Goal: Task Accomplishment & Management: Complete application form

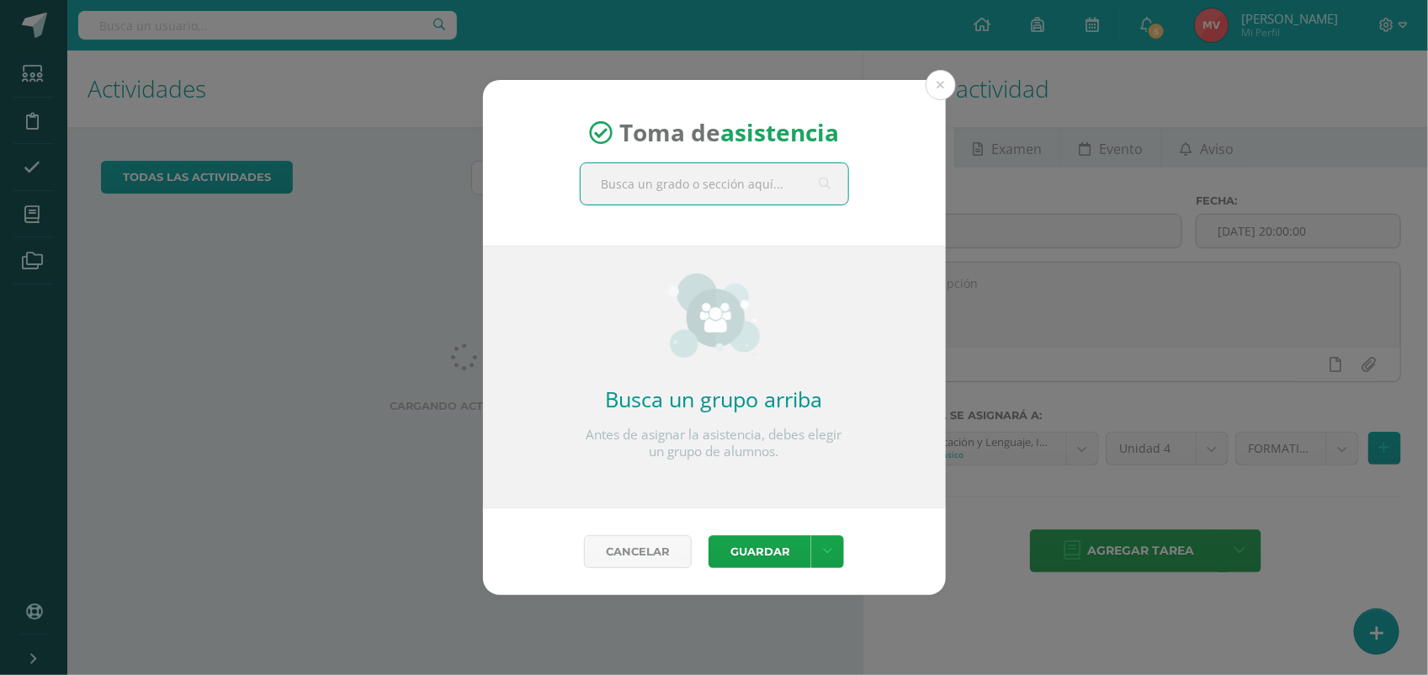
click at [616, 187] on input "text" at bounding box center [715, 183] width 268 height 41
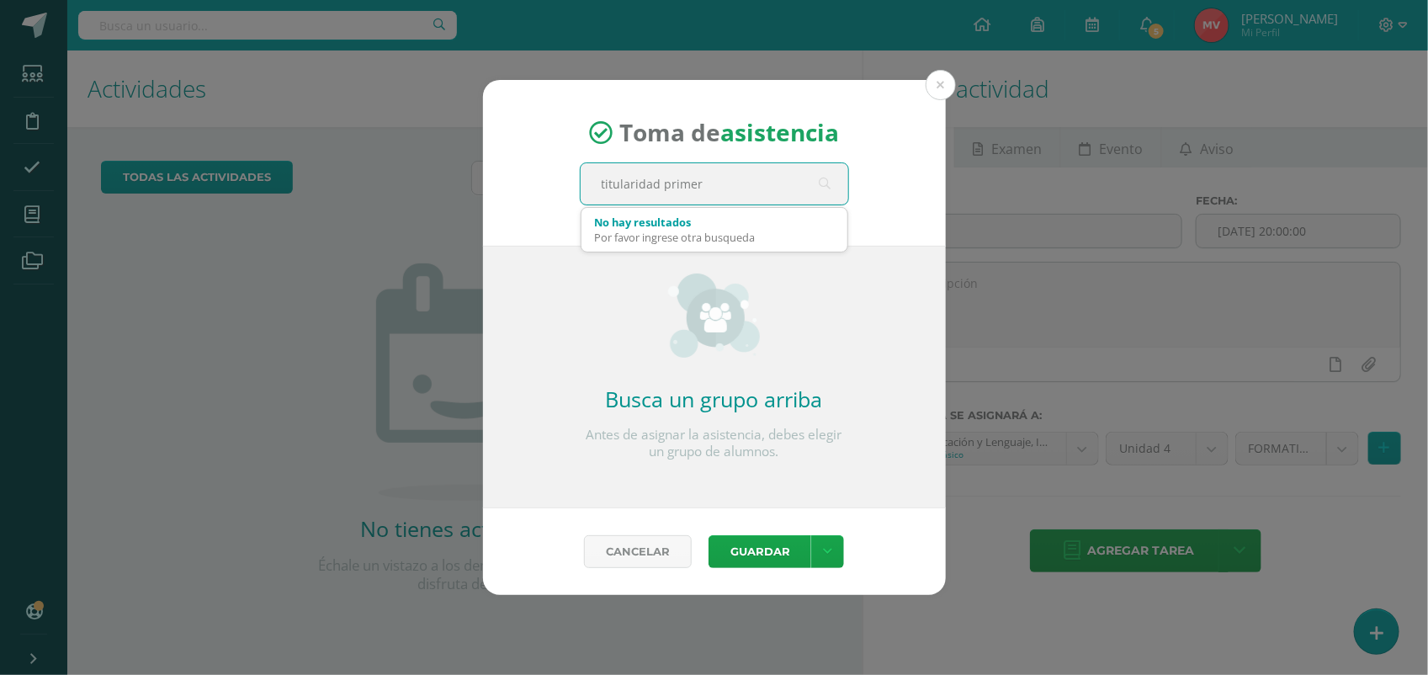
type input "titularidad primero"
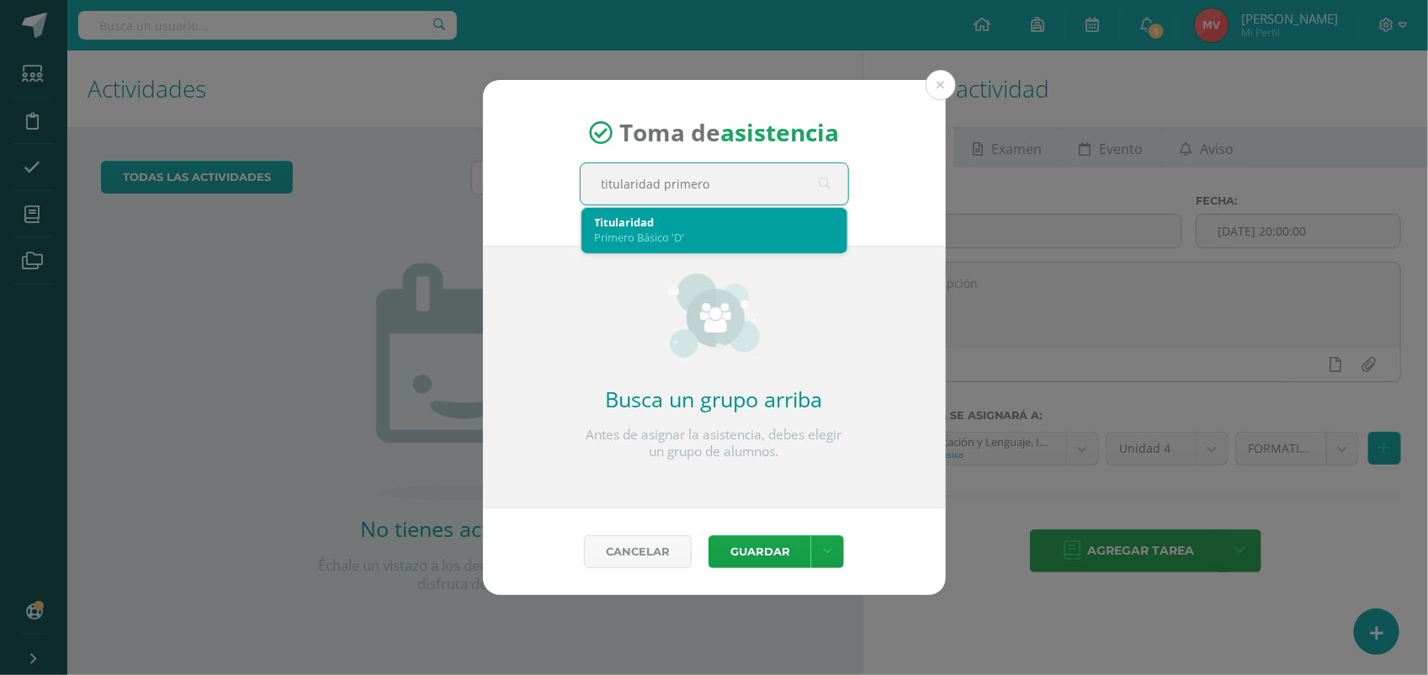
click at [648, 237] on div "Primero Básico 'D'" at bounding box center [714, 237] width 239 height 15
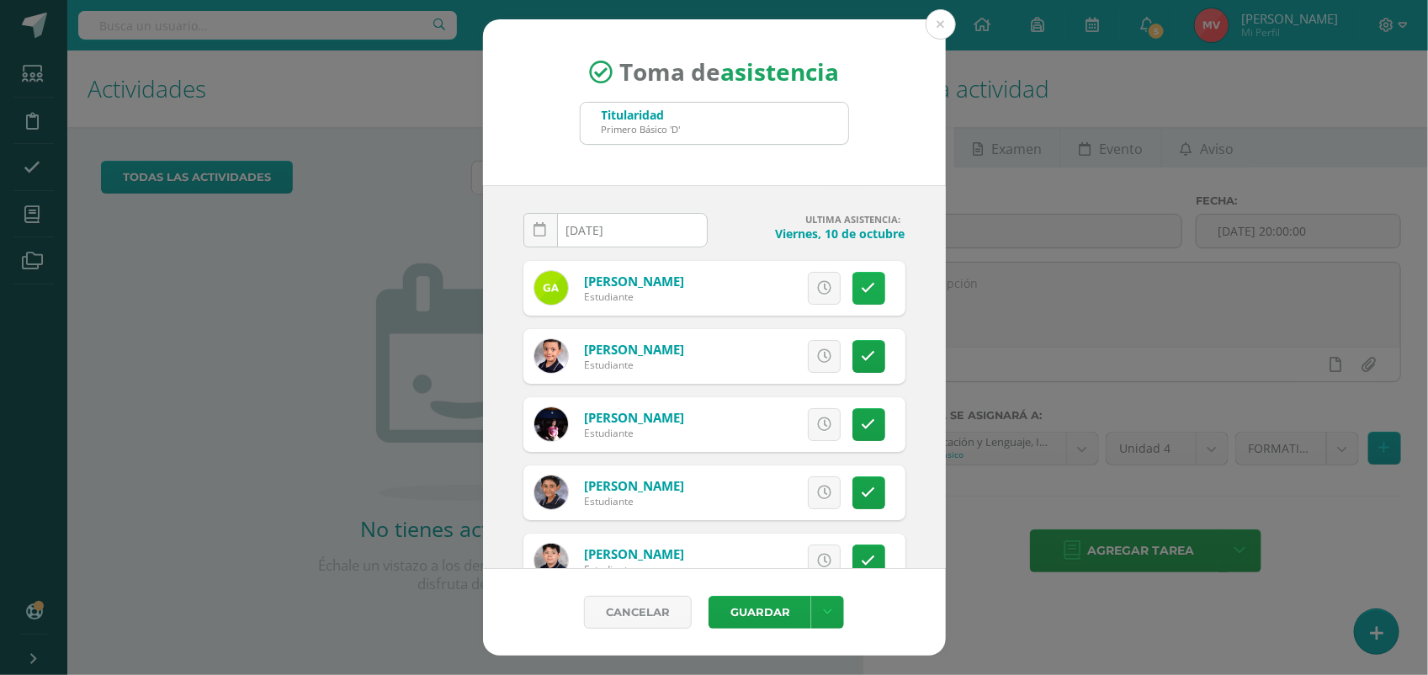
click at [862, 295] on icon at bounding box center [869, 288] width 14 height 14
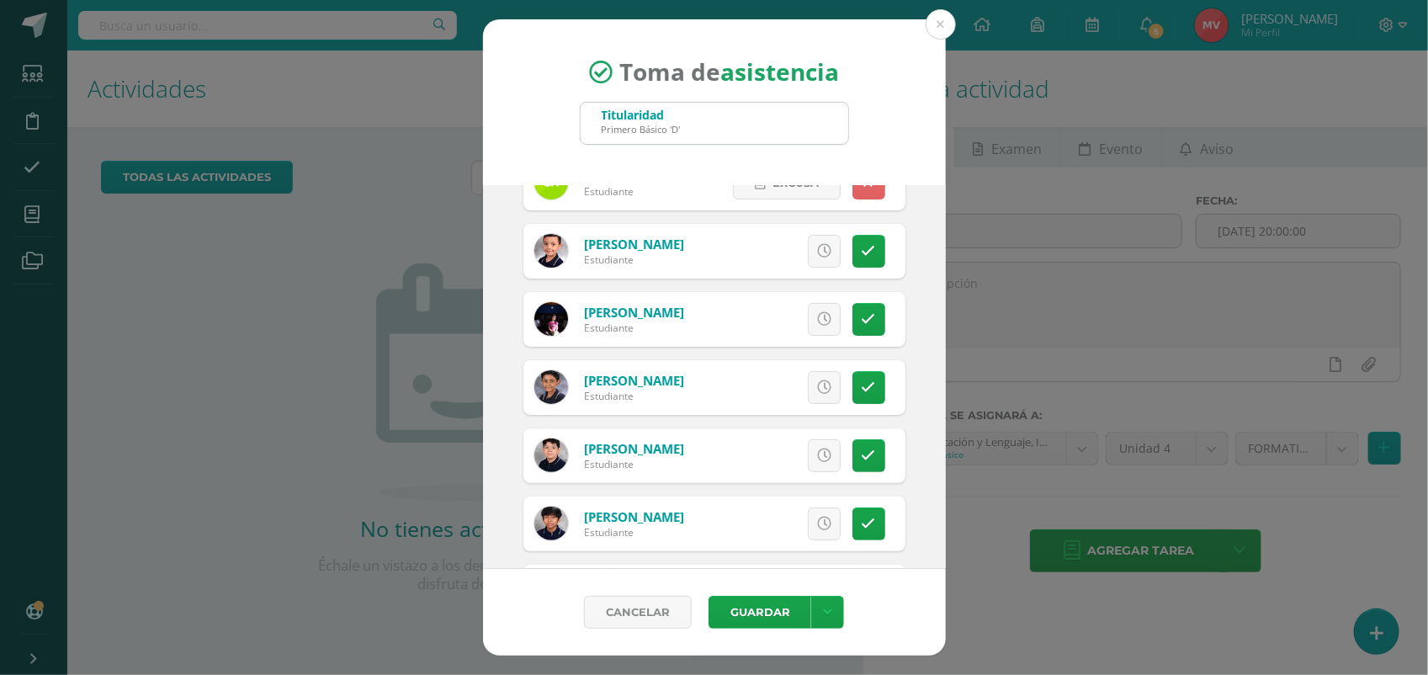
scroll to position [210, 0]
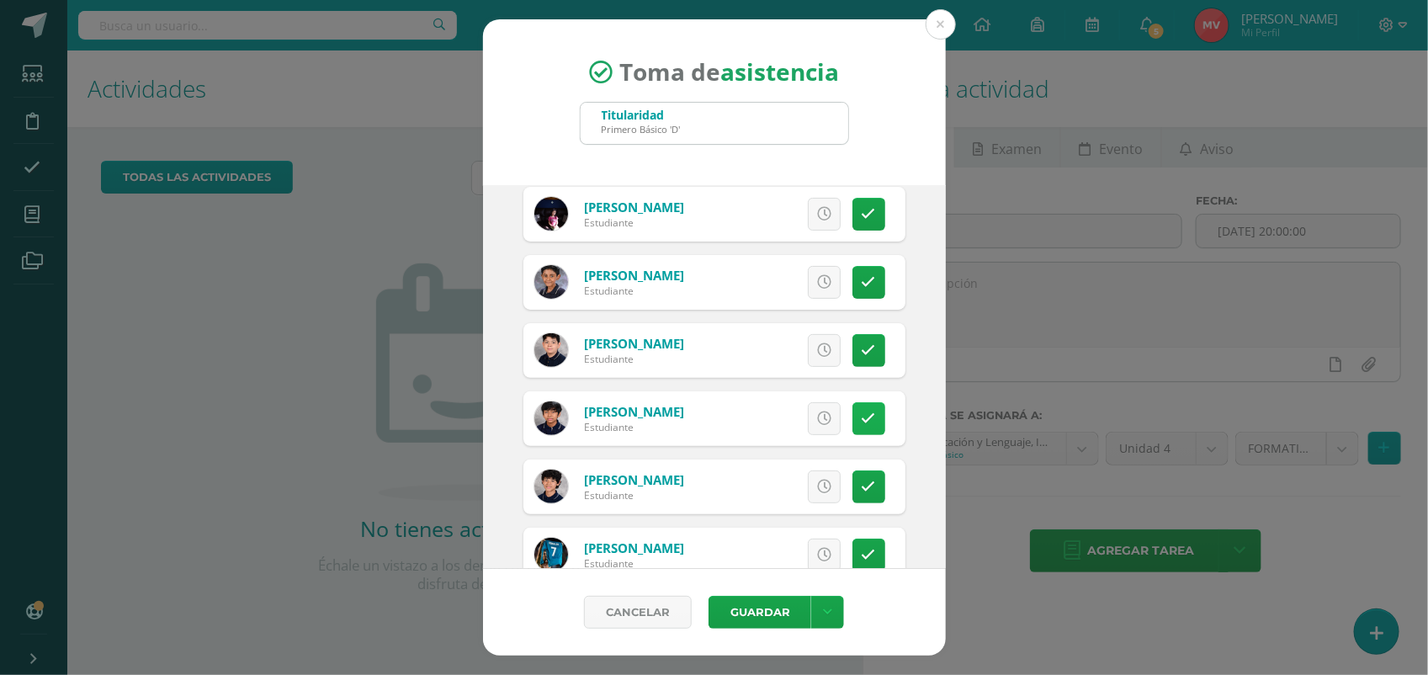
click at [862, 414] on icon at bounding box center [869, 418] width 14 height 14
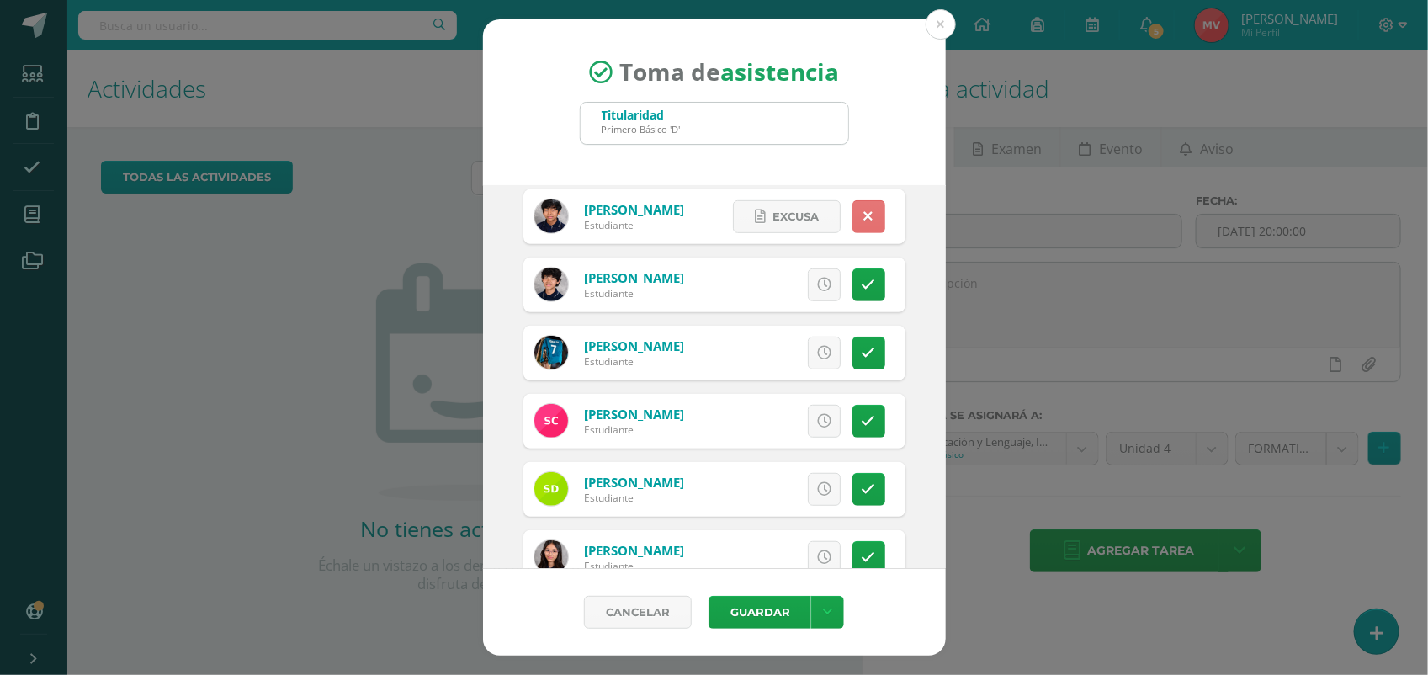
scroll to position [421, 0]
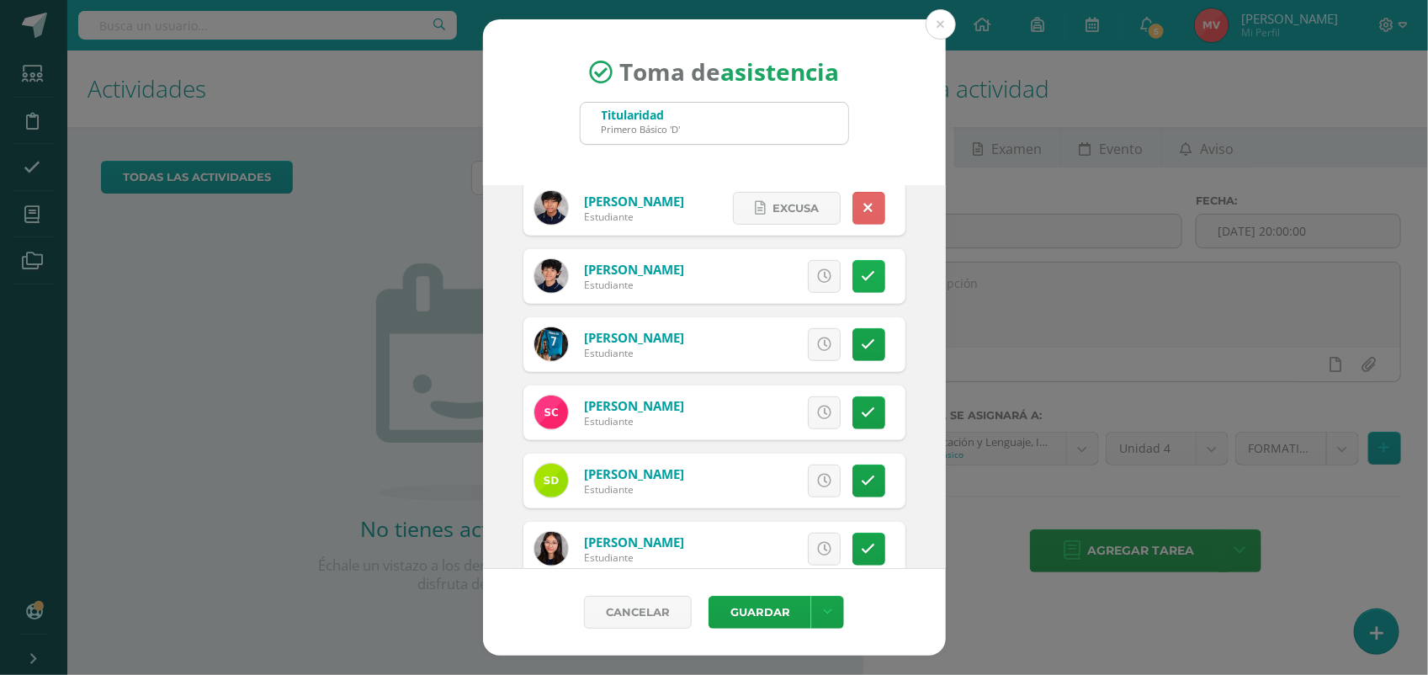
click at [862, 273] on icon at bounding box center [869, 276] width 14 height 14
click at [862, 476] on icon at bounding box center [869, 481] width 14 height 14
click at [783, 475] on span "Excusa" at bounding box center [795, 480] width 46 height 31
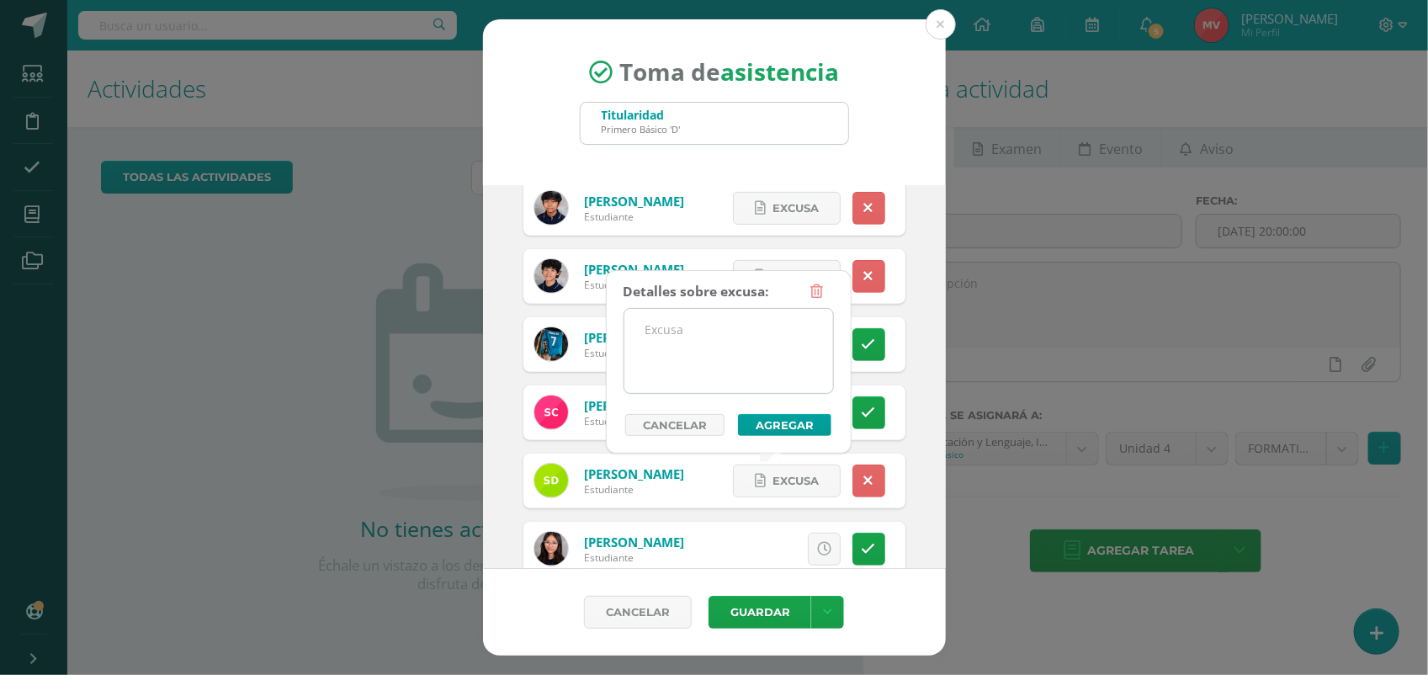
click at [680, 333] on textarea at bounding box center [728, 351] width 209 height 84
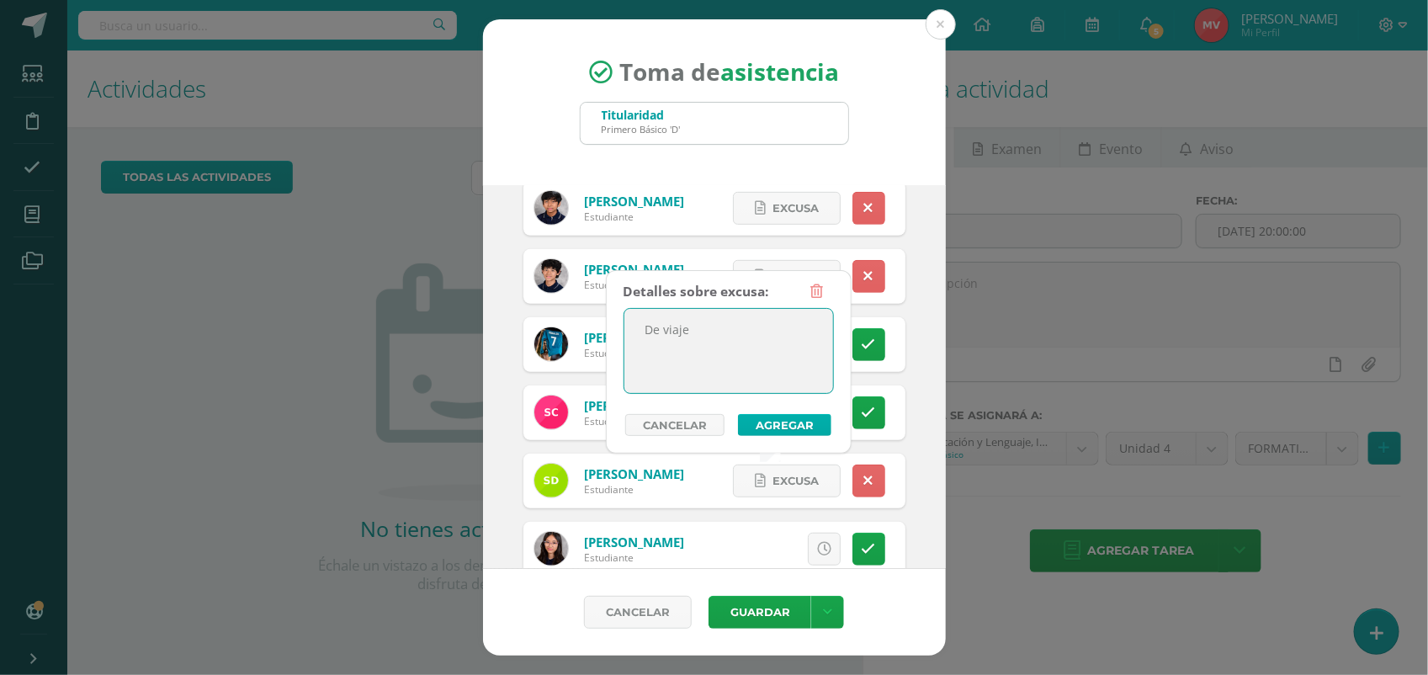
type textarea "De viaje"
click at [774, 423] on button "Agregar" at bounding box center [784, 425] width 93 height 22
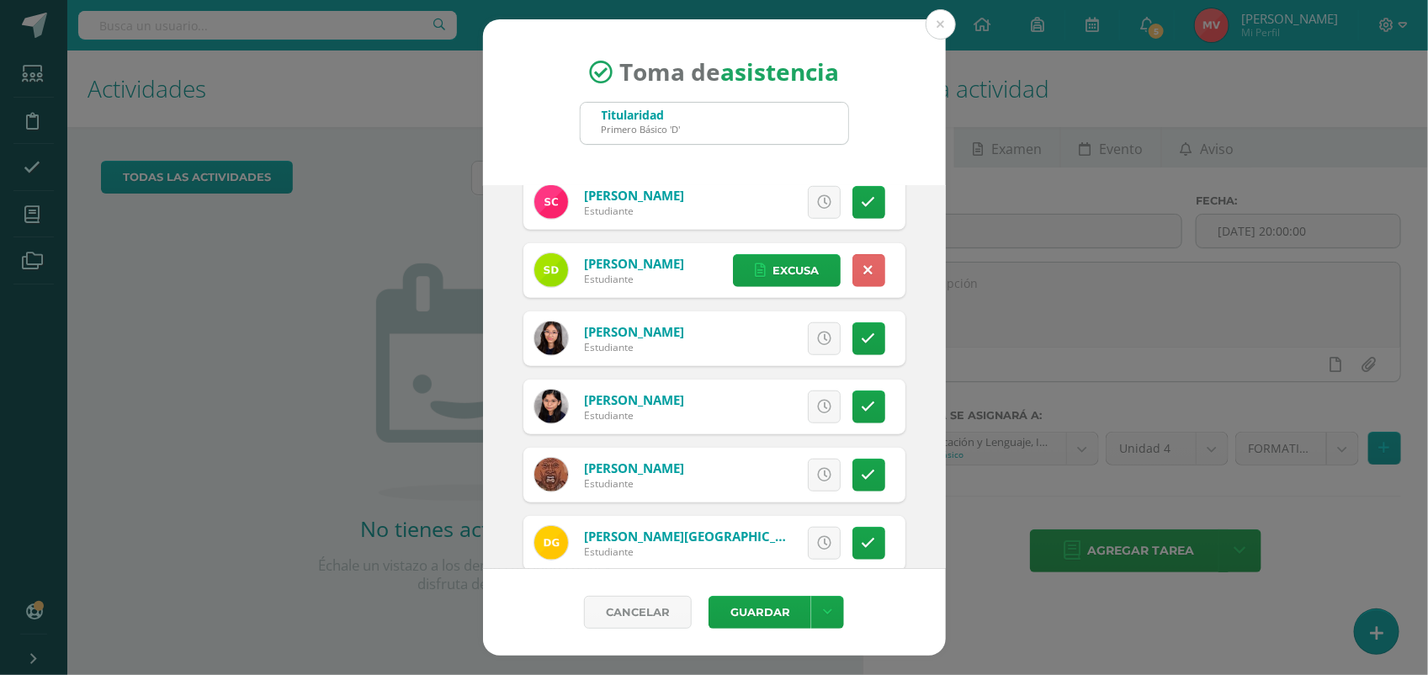
scroll to position [736, 0]
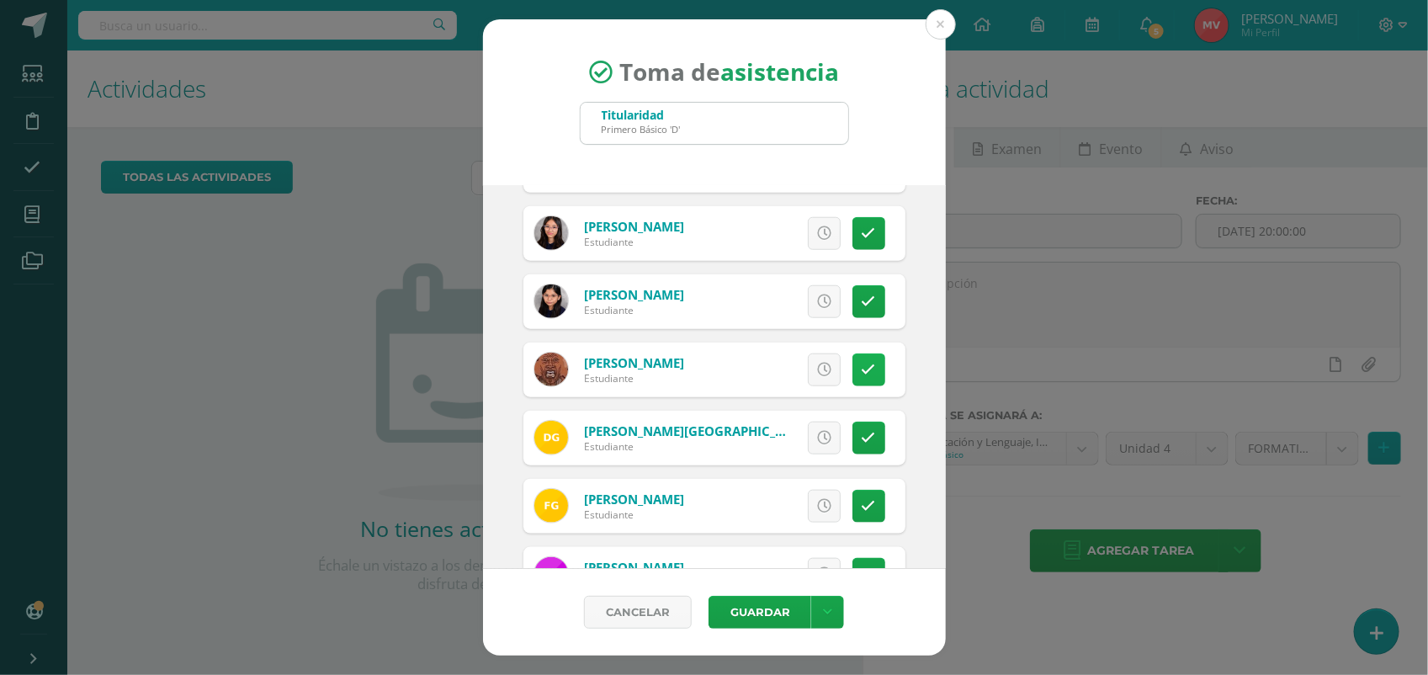
click at [852, 369] on link at bounding box center [868, 369] width 33 height 33
click at [788, 370] on span "Excusa" at bounding box center [795, 369] width 46 height 31
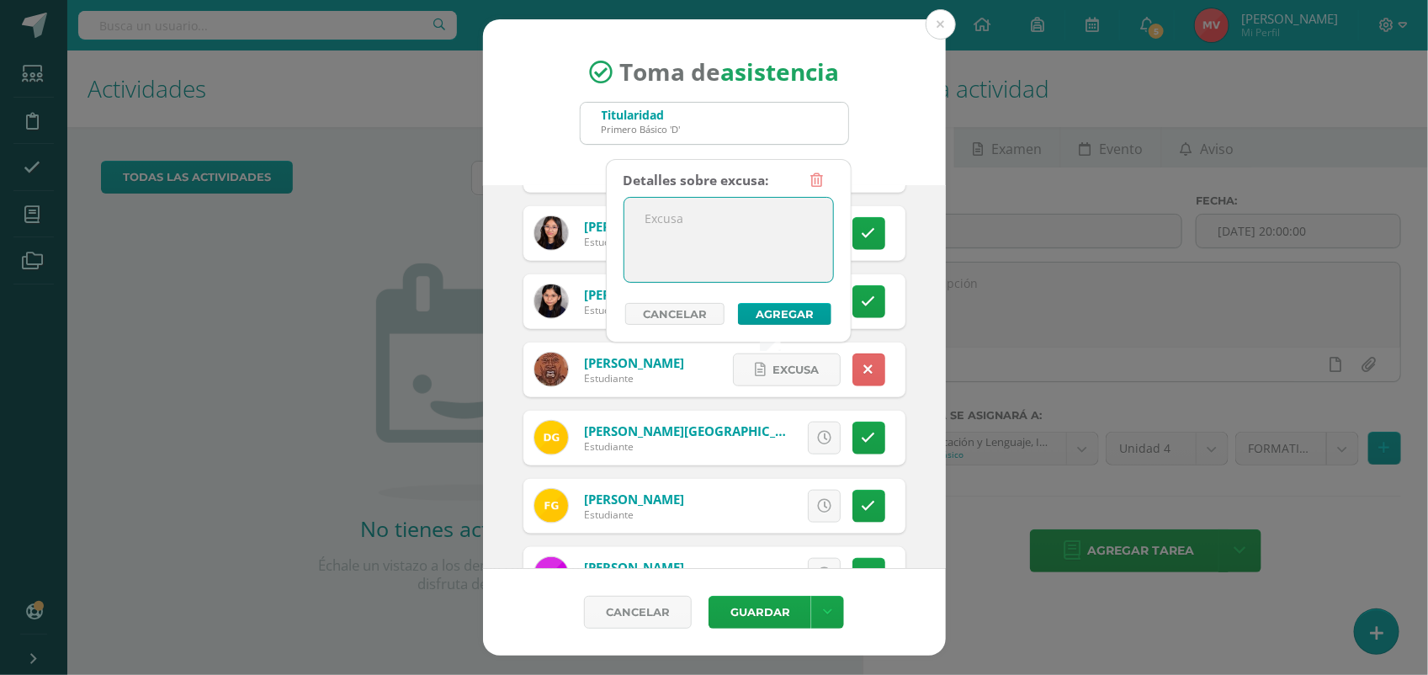
click at [671, 236] on textarea at bounding box center [728, 240] width 209 height 84
type textarea "Enfermo"
click at [755, 307] on button "Agregar" at bounding box center [784, 314] width 93 height 22
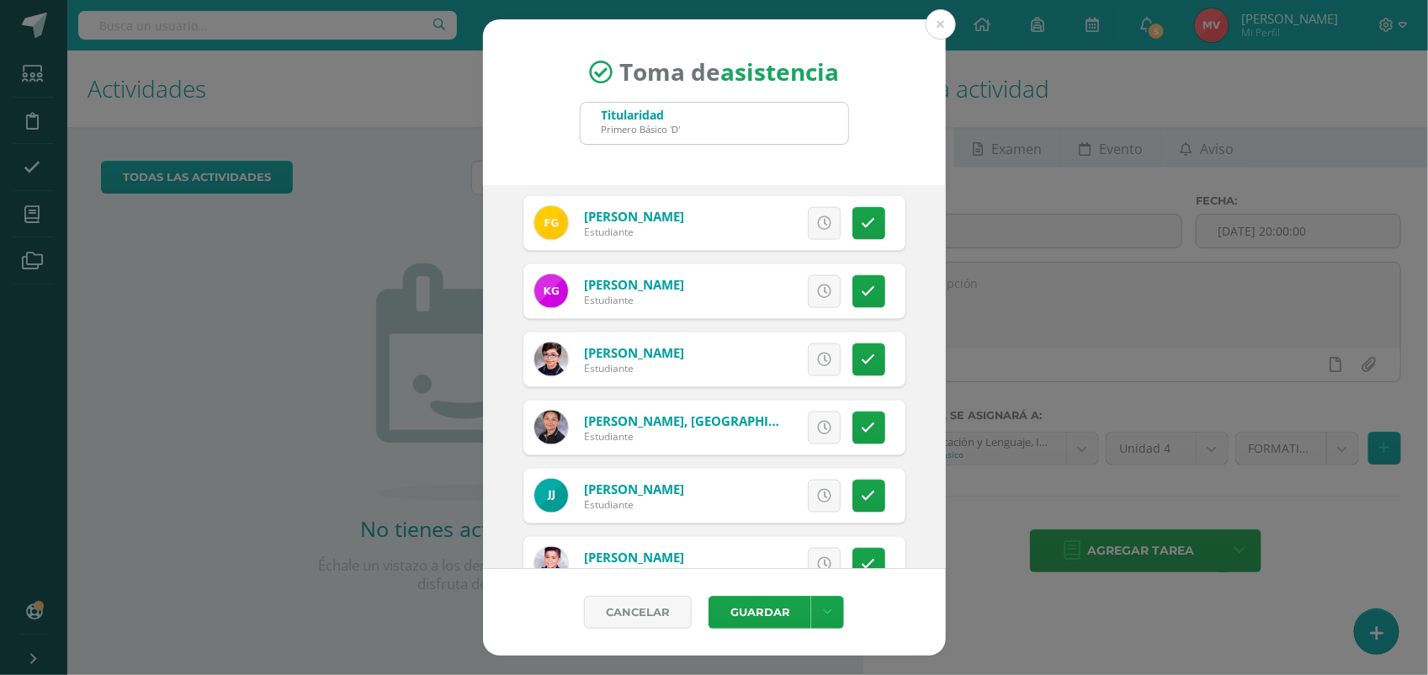
scroll to position [1052, 0]
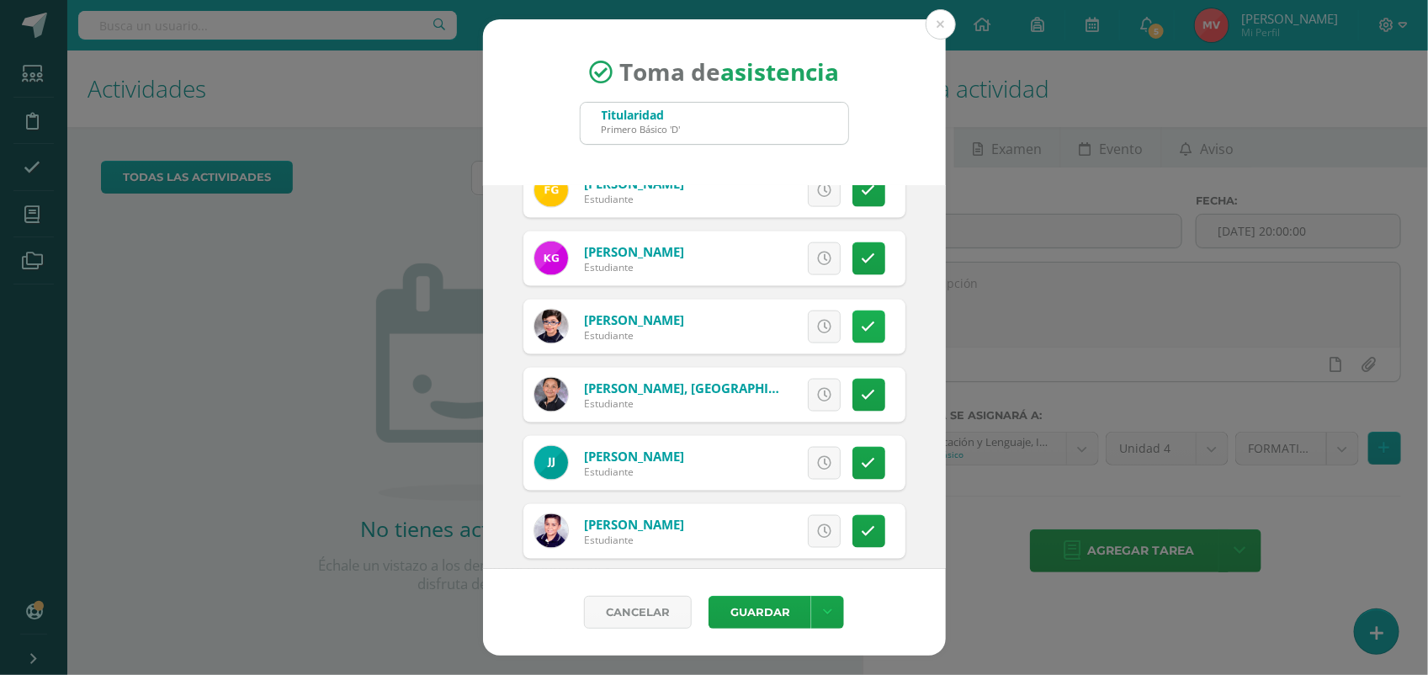
click at [862, 321] on icon at bounding box center [869, 327] width 14 height 14
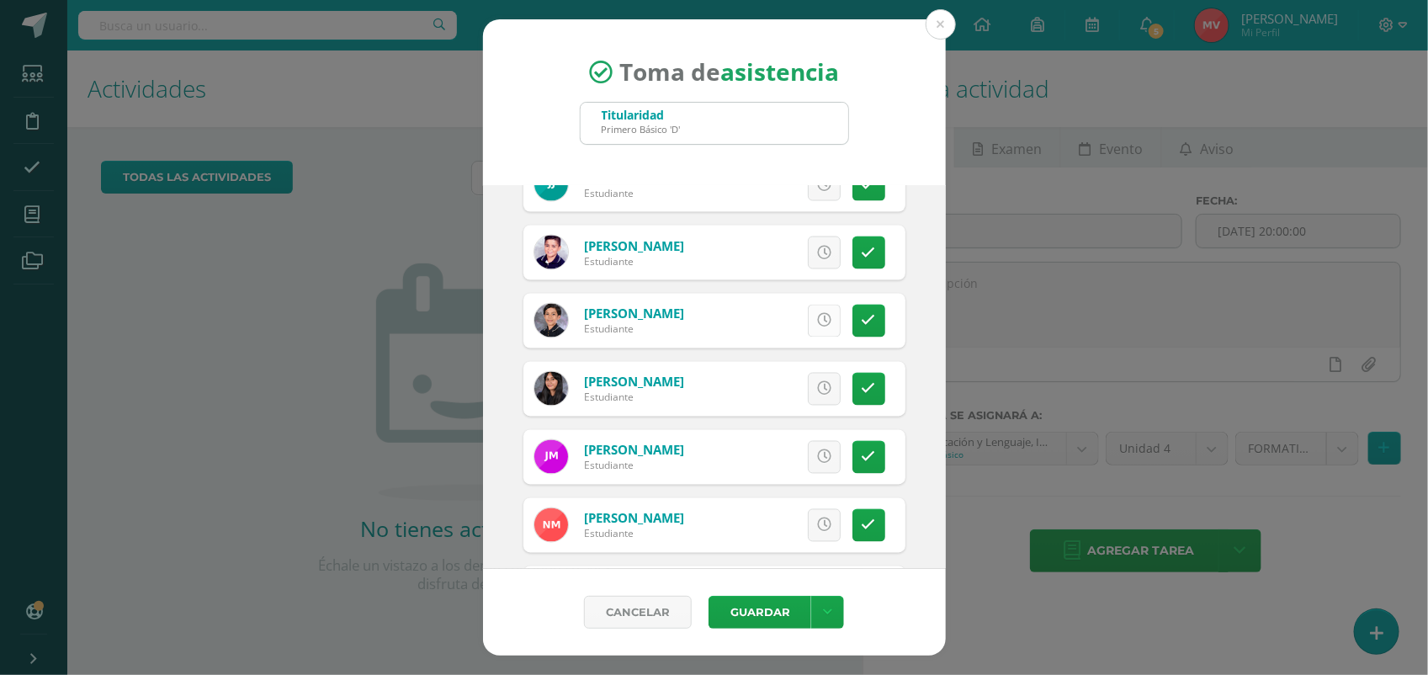
scroll to position [1367, 0]
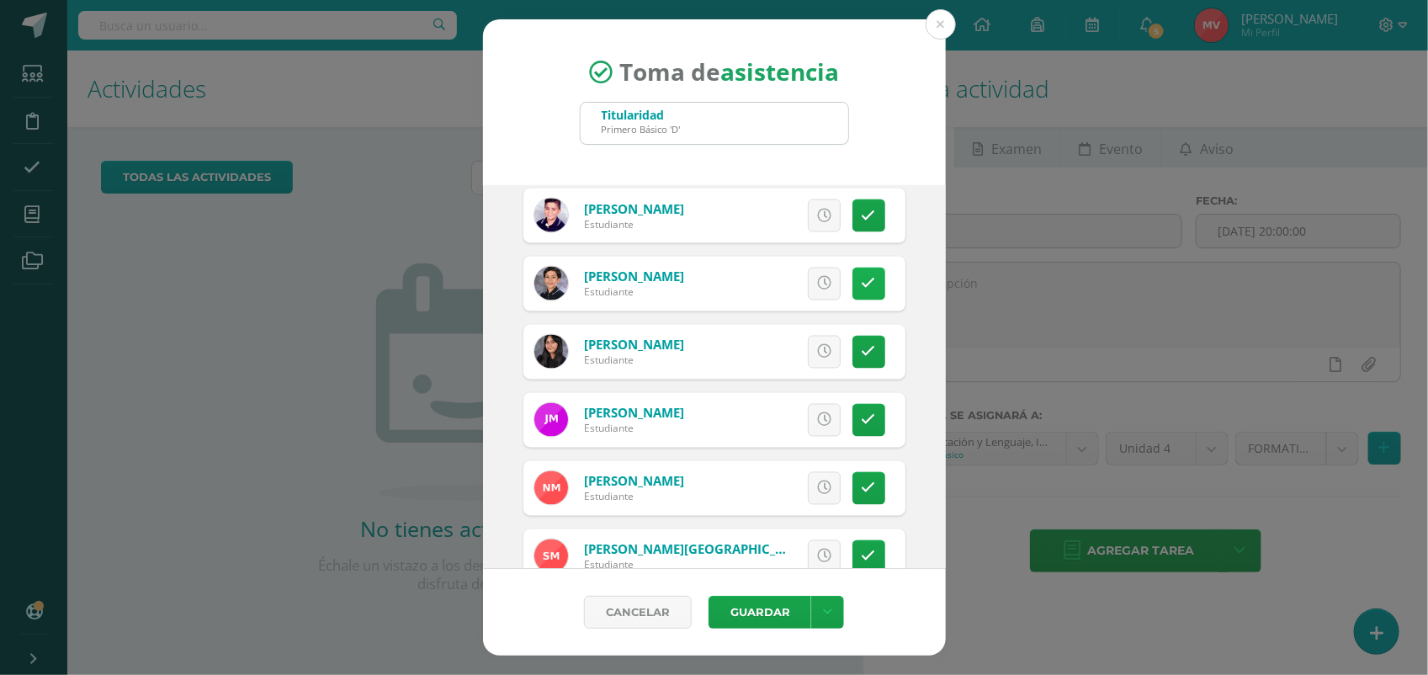
click at [862, 282] on icon at bounding box center [869, 284] width 14 height 14
click at [772, 280] on span "Excusa" at bounding box center [795, 283] width 46 height 31
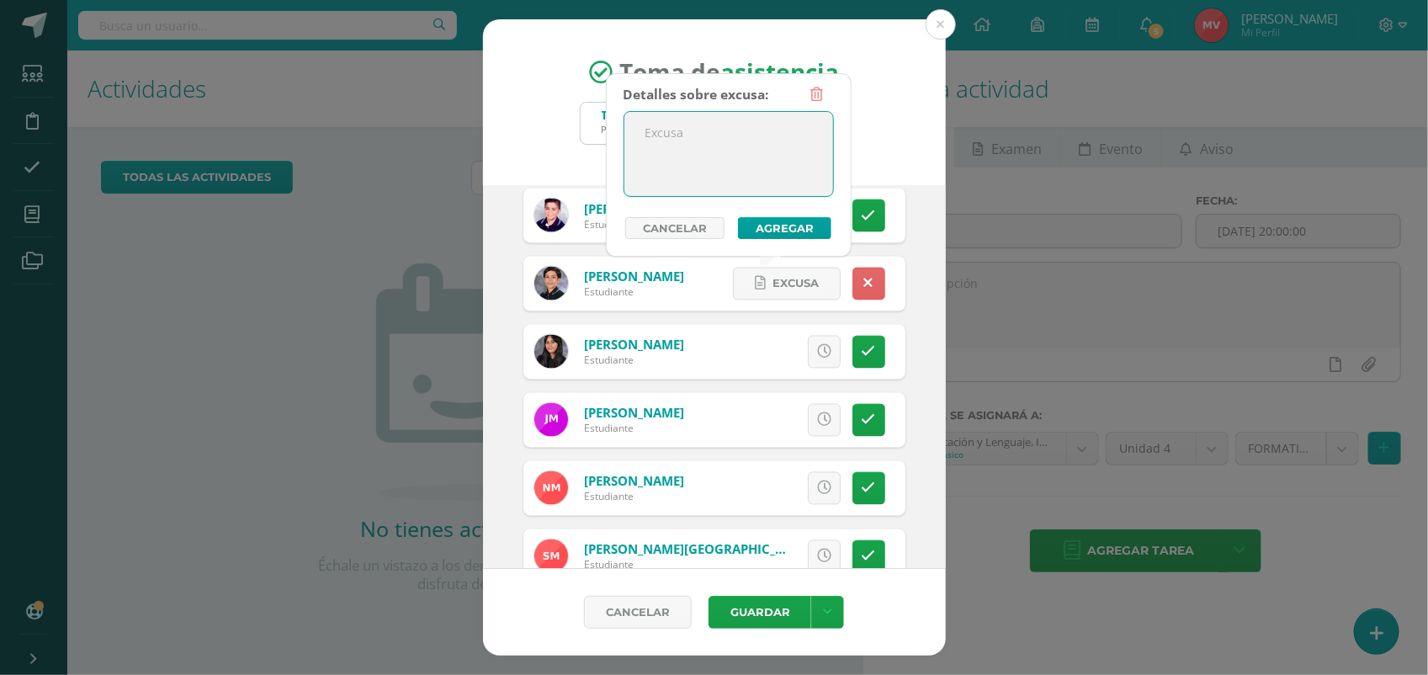
click at [650, 127] on textarea at bounding box center [728, 154] width 209 height 84
type textarea "De viaje"
click at [785, 228] on button "Agregar" at bounding box center [784, 228] width 93 height 22
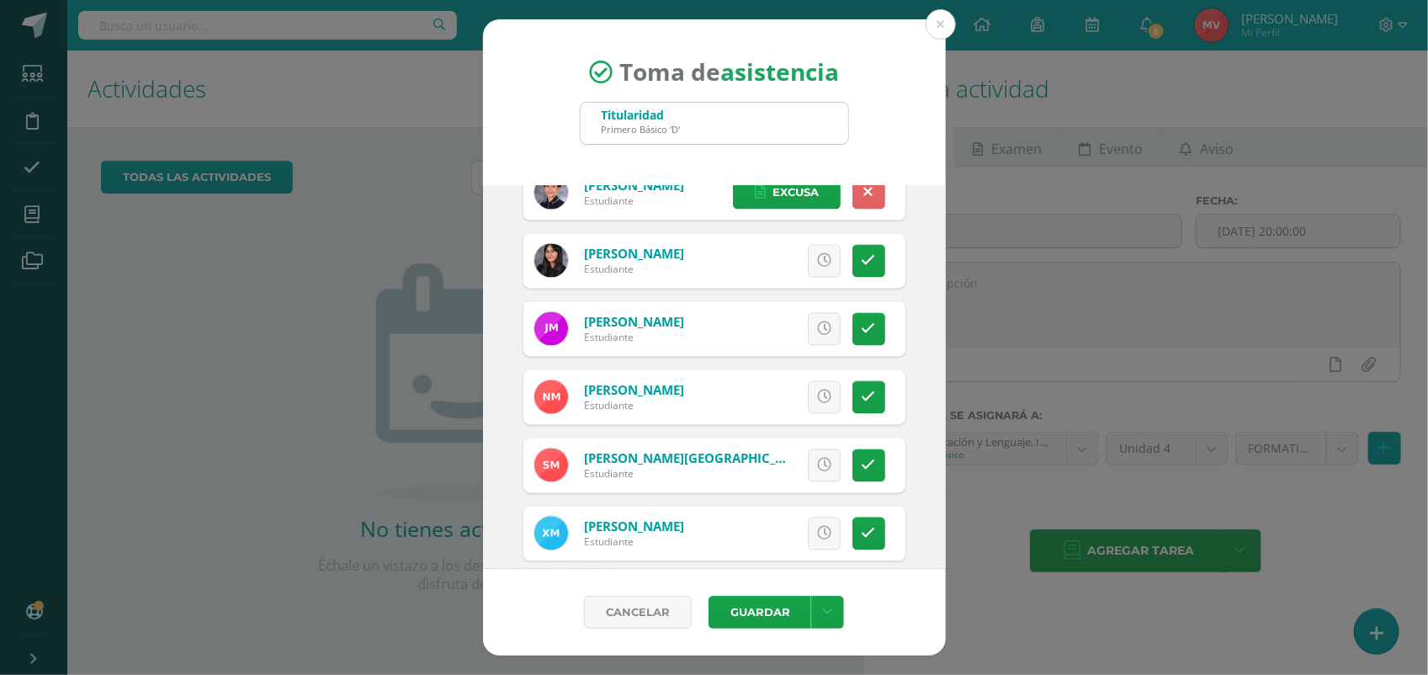
scroll to position [1578, 0]
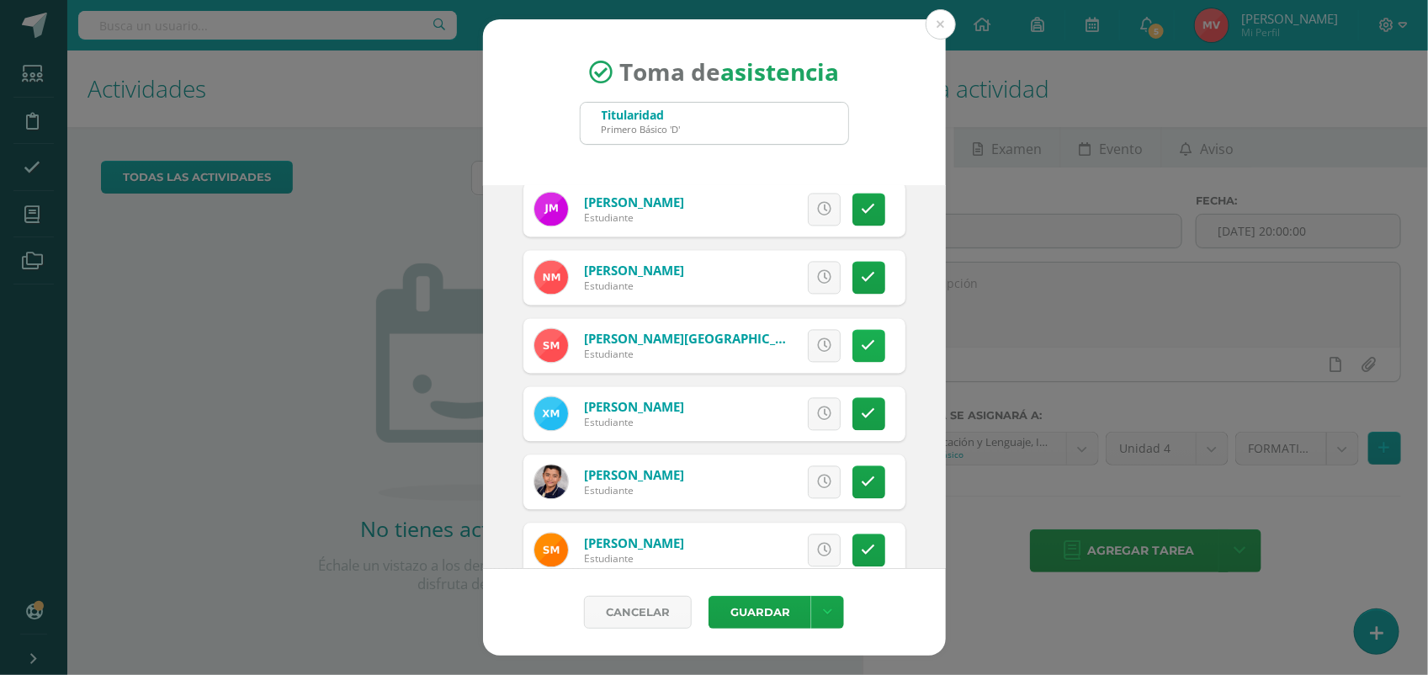
click at [862, 351] on icon at bounding box center [869, 346] width 14 height 14
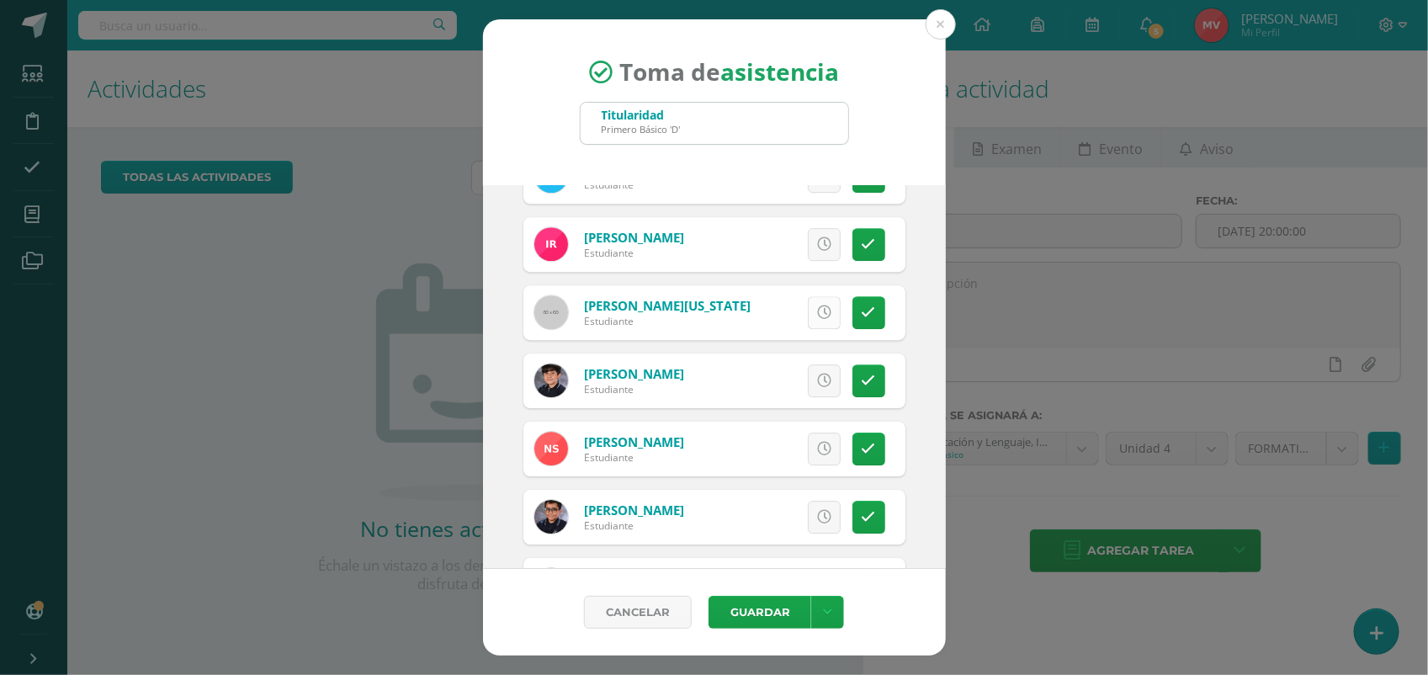
scroll to position [2419, 0]
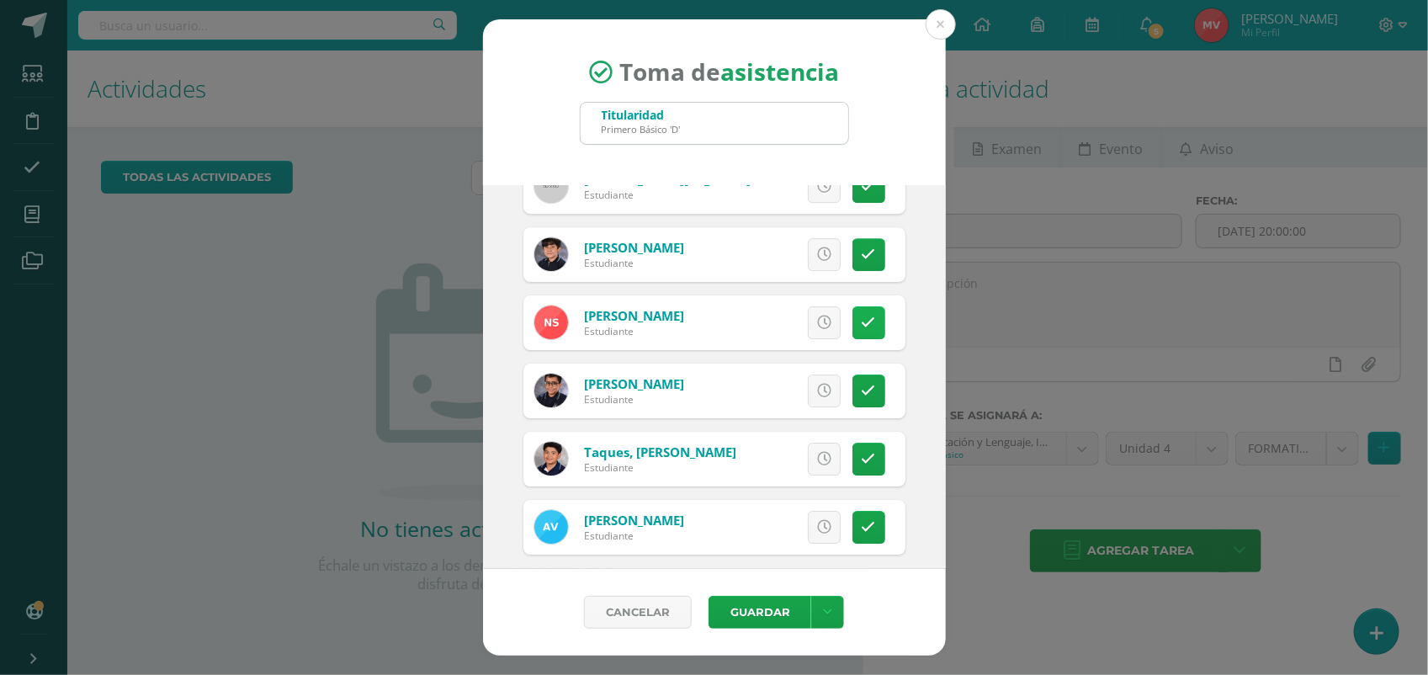
click at [862, 325] on icon at bounding box center [869, 323] width 14 height 14
click at [792, 331] on span "Excusa" at bounding box center [795, 322] width 46 height 31
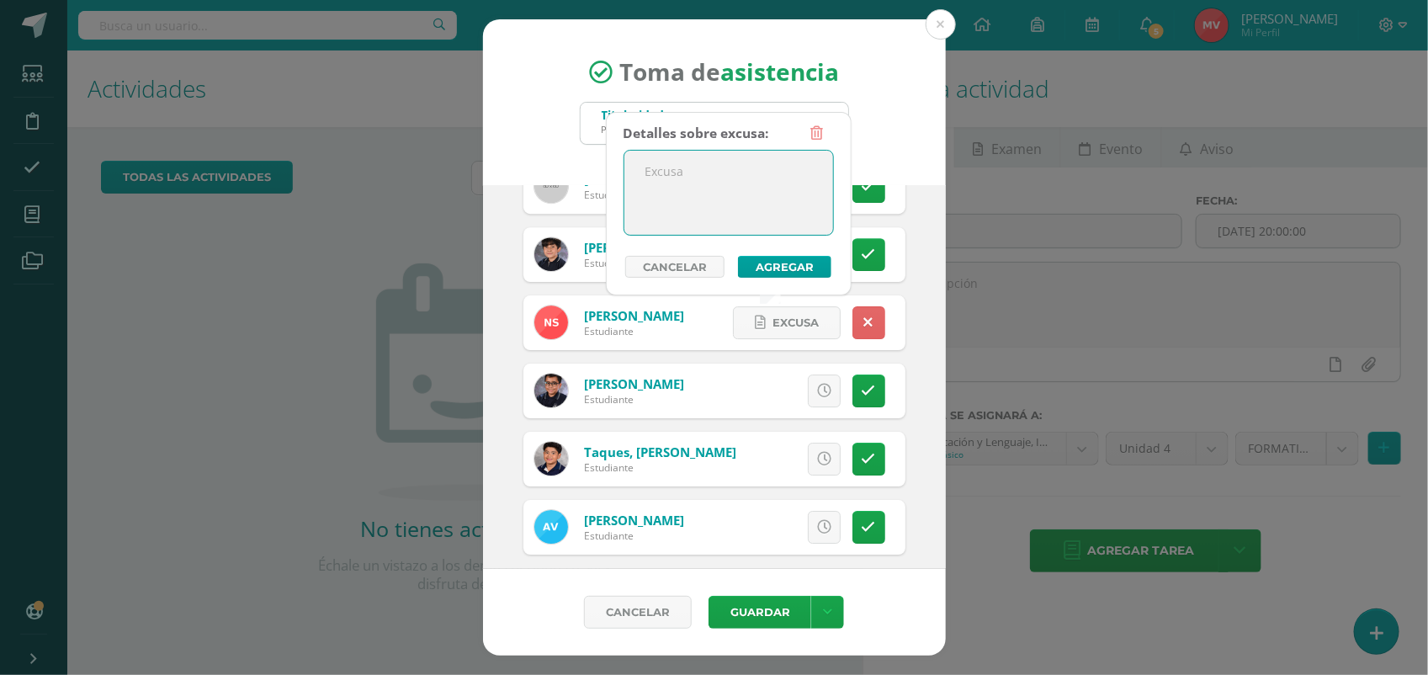
click at [687, 186] on textarea at bounding box center [728, 193] width 209 height 84
type textarea "Enfermo"
click at [798, 263] on button "Agregar" at bounding box center [784, 267] width 93 height 22
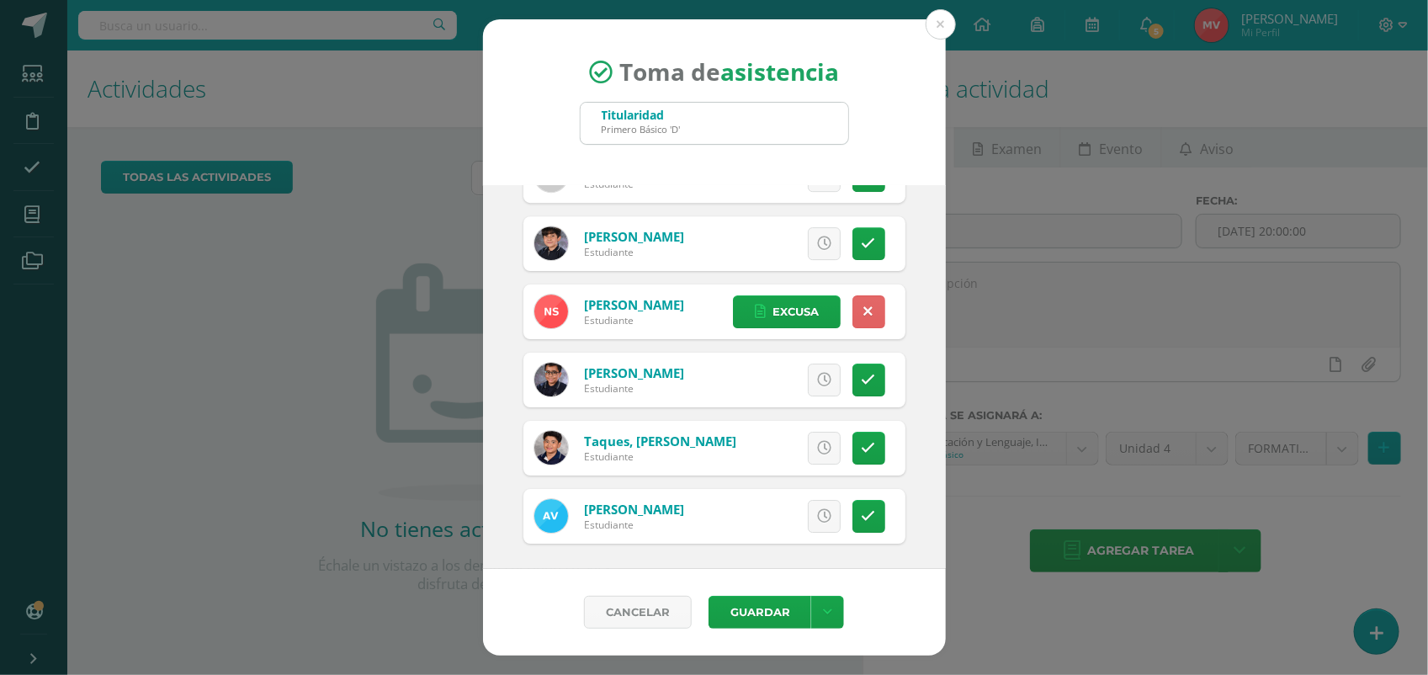
scroll to position [2433, 0]
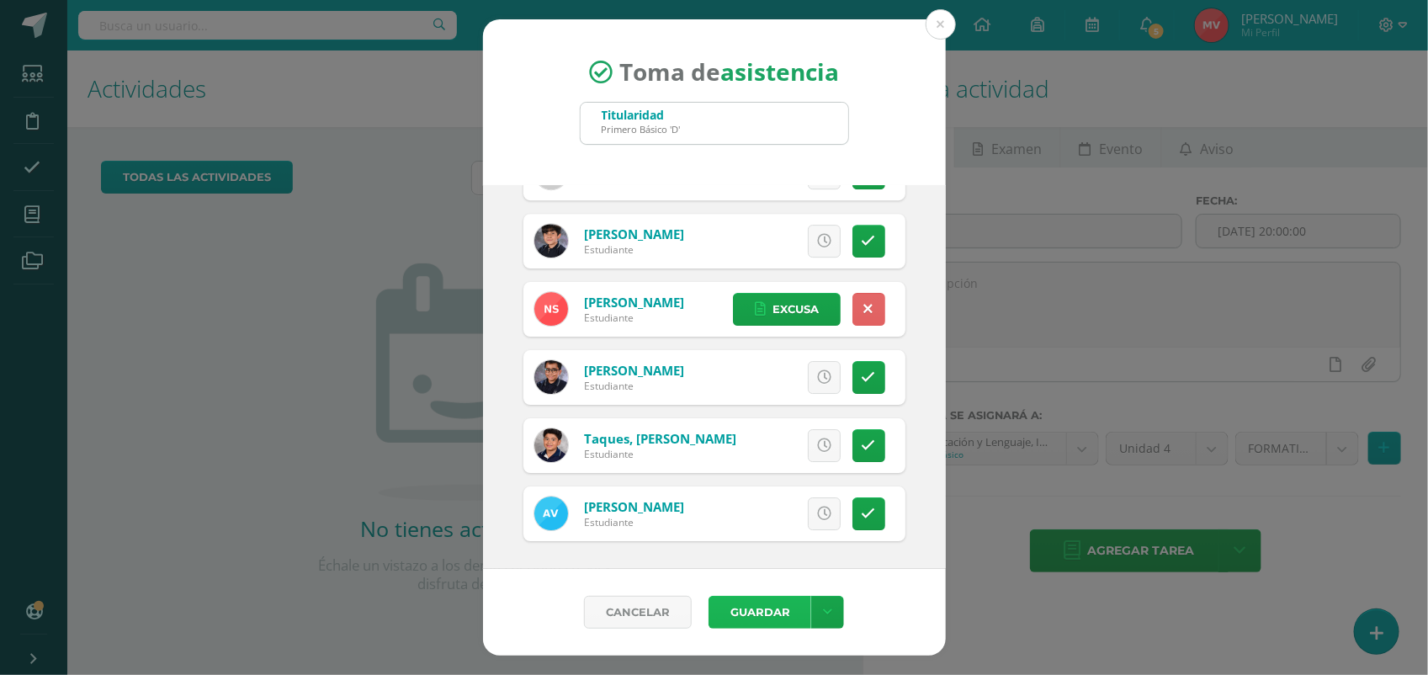
click at [794, 608] on button "Guardar" at bounding box center [760, 612] width 103 height 33
